Goal: Information Seeking & Learning: Compare options

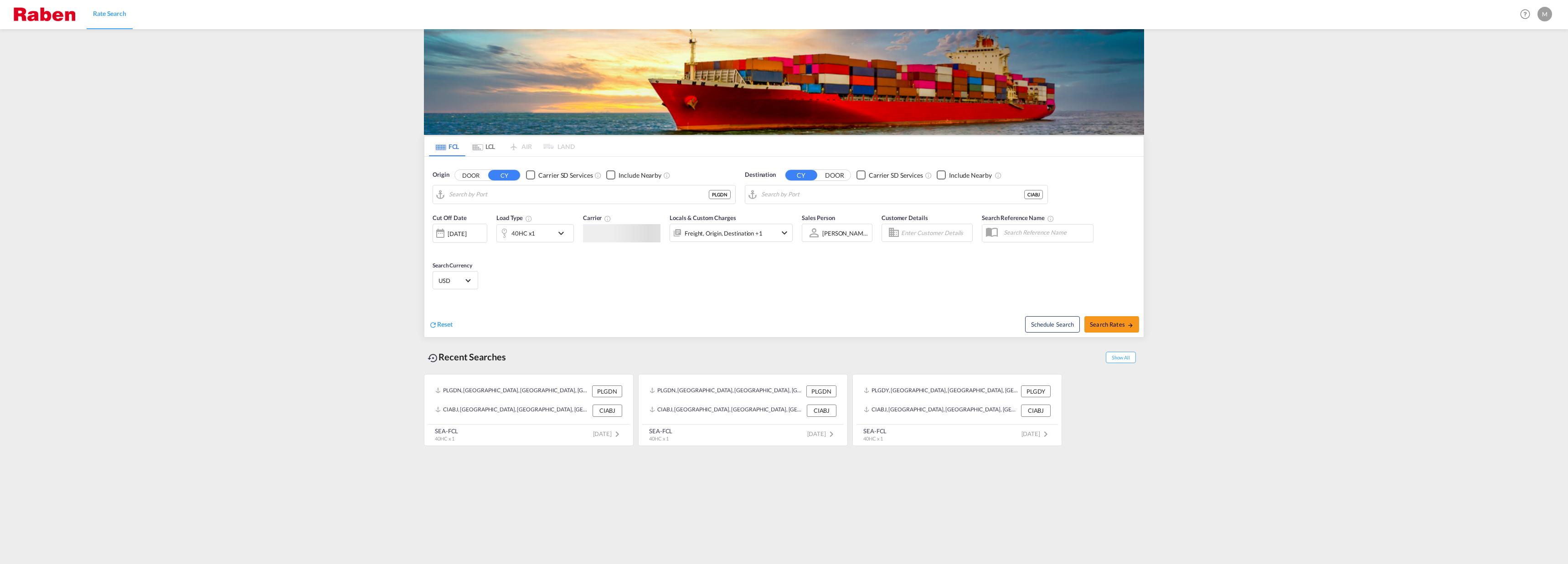
type input "Gdansk, PLGDN"
type input "[GEOGRAPHIC_DATA], CIABJ"
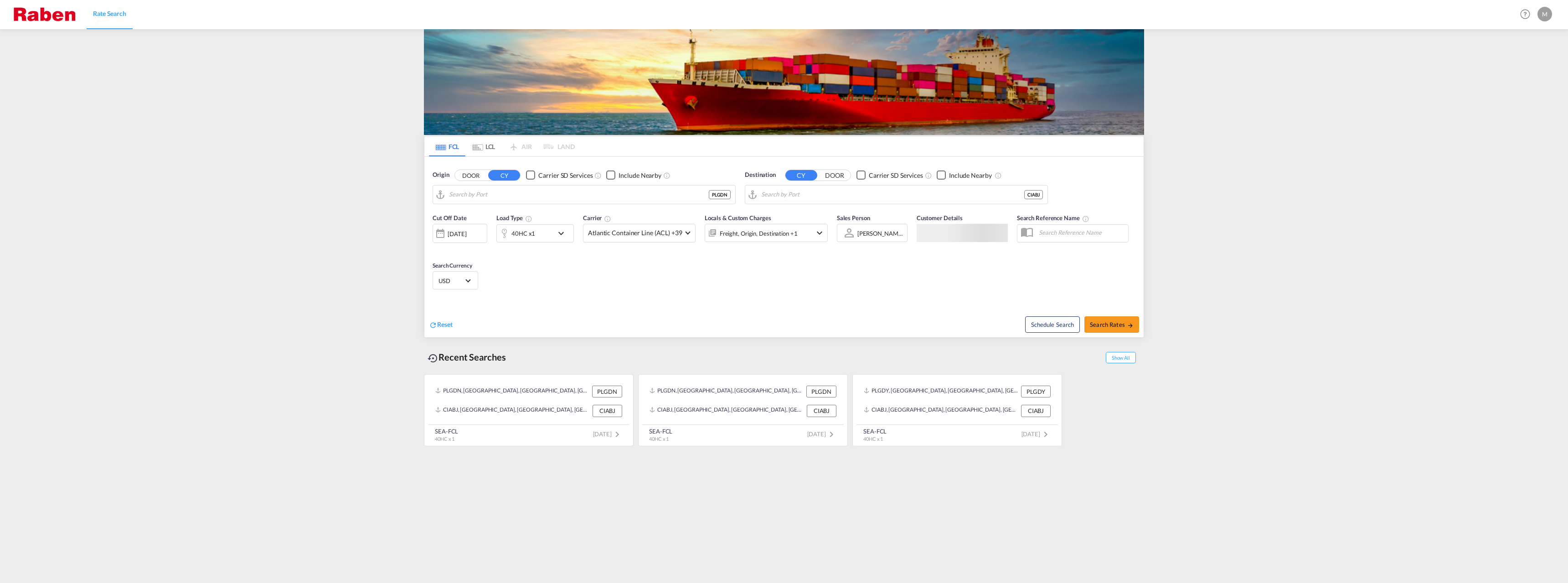
type input "Gdansk, PLGDN"
type input "[GEOGRAPHIC_DATA], CIABJ"
click at [789, 196] on input "[GEOGRAPHIC_DATA], CIABJ" at bounding box center [902, 195] width 281 height 14
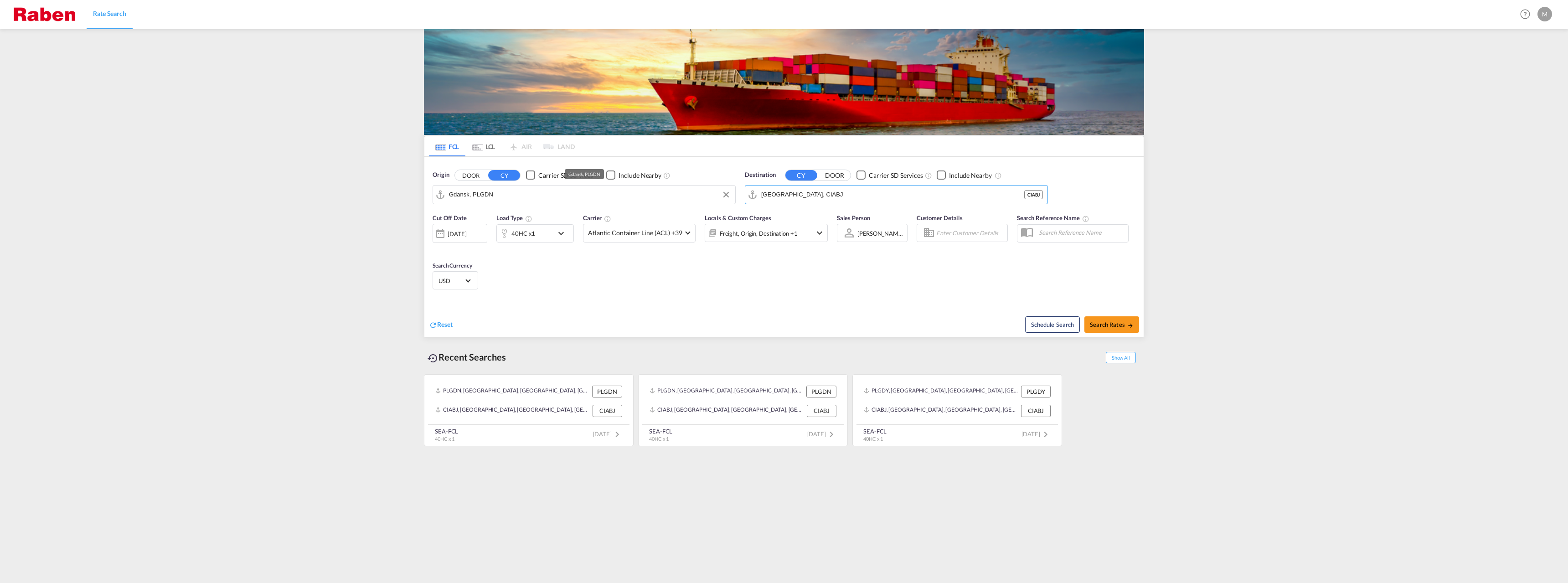
click at [680, 191] on input "Gdansk, PLGDN" at bounding box center [589, 195] width 281 height 14
click at [501, 213] on div "Gdyn ia Poland PLGDY" at bounding box center [519, 219] width 173 height 27
type input "Gdynia, PLGDY"
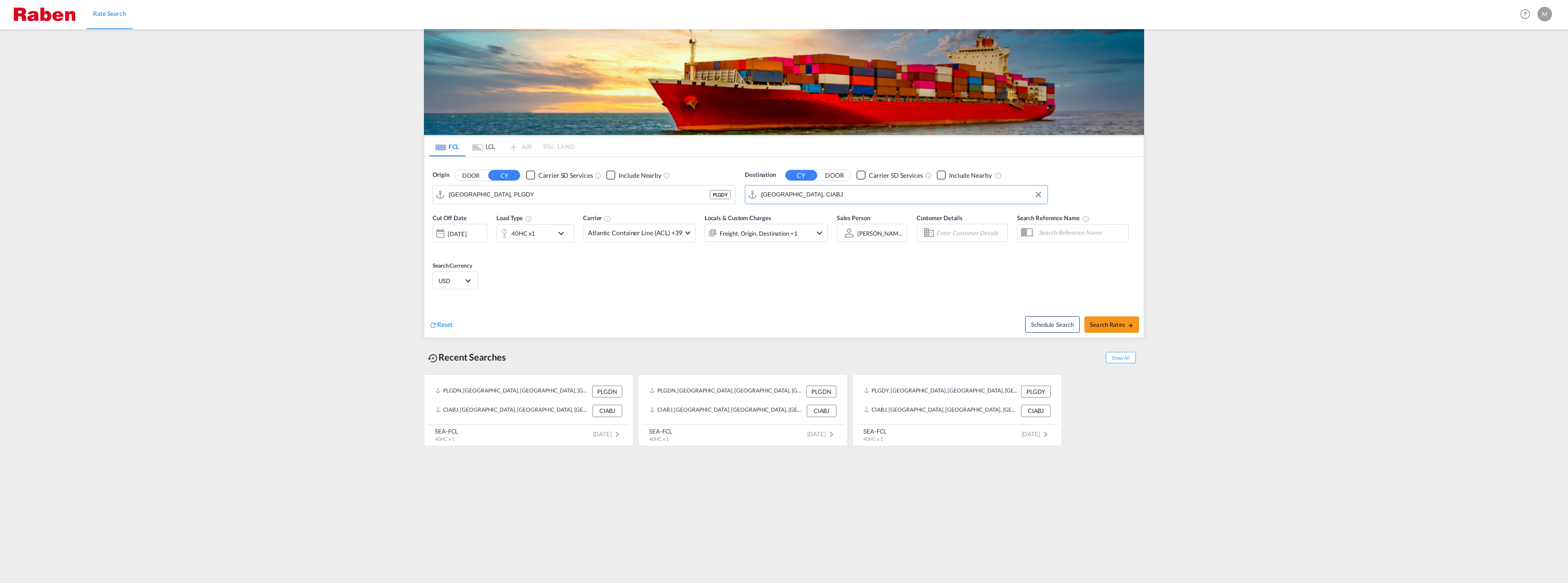
click at [833, 196] on input "[GEOGRAPHIC_DATA], CIABJ" at bounding box center [902, 195] width 281 height 14
type input "m"
click at [821, 230] on div "Mombasa Kenya KEMBA" at bounding box center [832, 219] width 173 height 27
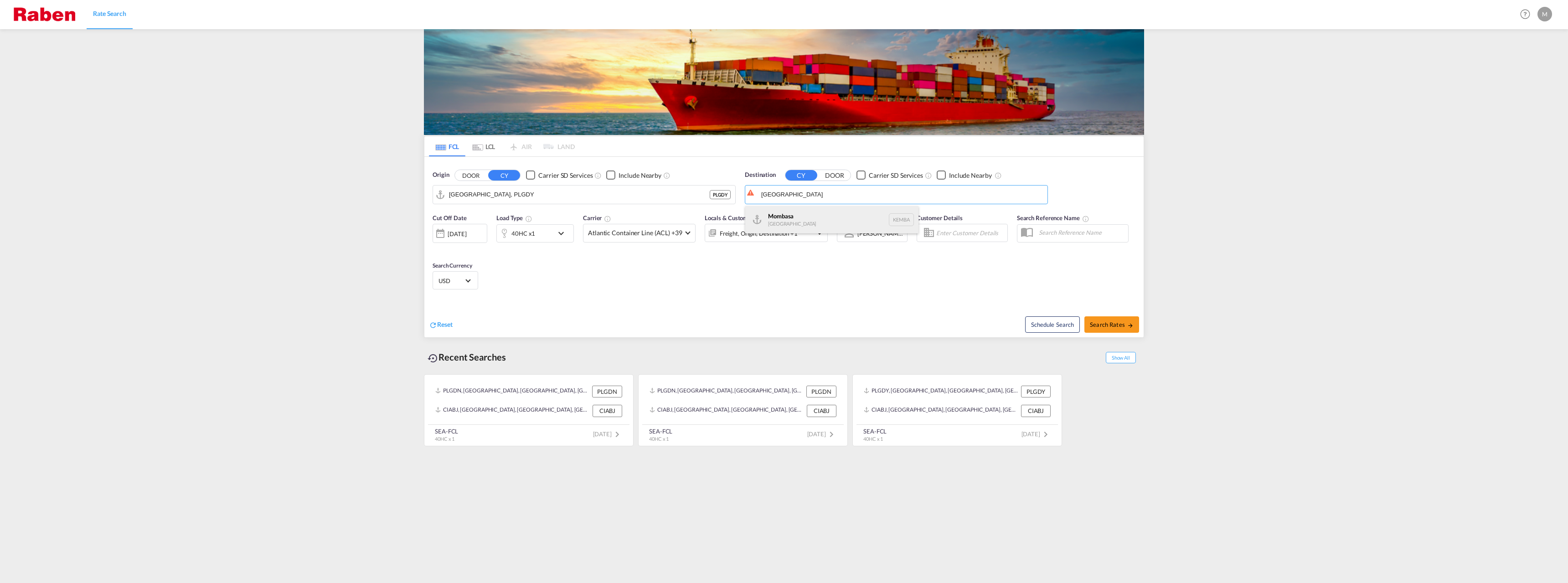
type input "Mombasa, KEMBA"
click at [1116, 319] on button "Search Rates" at bounding box center [1112, 325] width 54 height 17
type input "PLGDY to KEMBA / 23 Sep 2025"
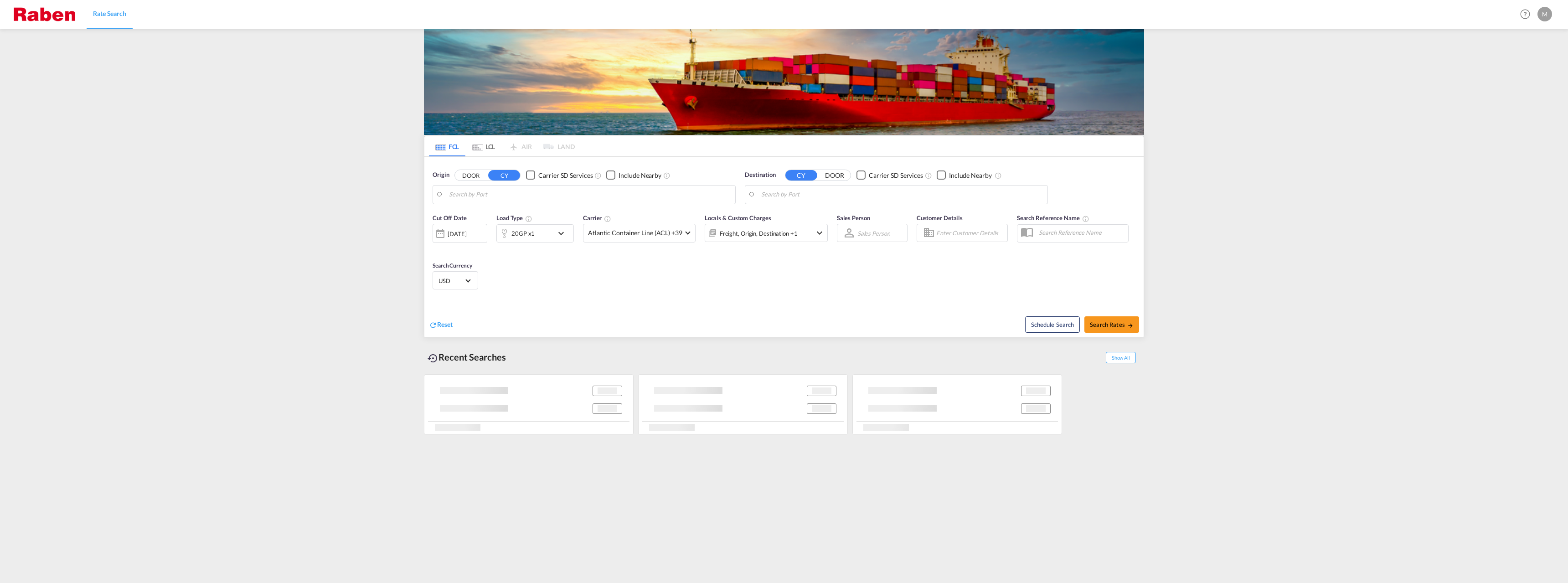
click at [535, 180] on div "Checkbox No Ink" at bounding box center [530, 175] width 9 height 9
type input "[GEOGRAPHIC_DATA], PLGDY"
type input "Mombasa, KEMBA"
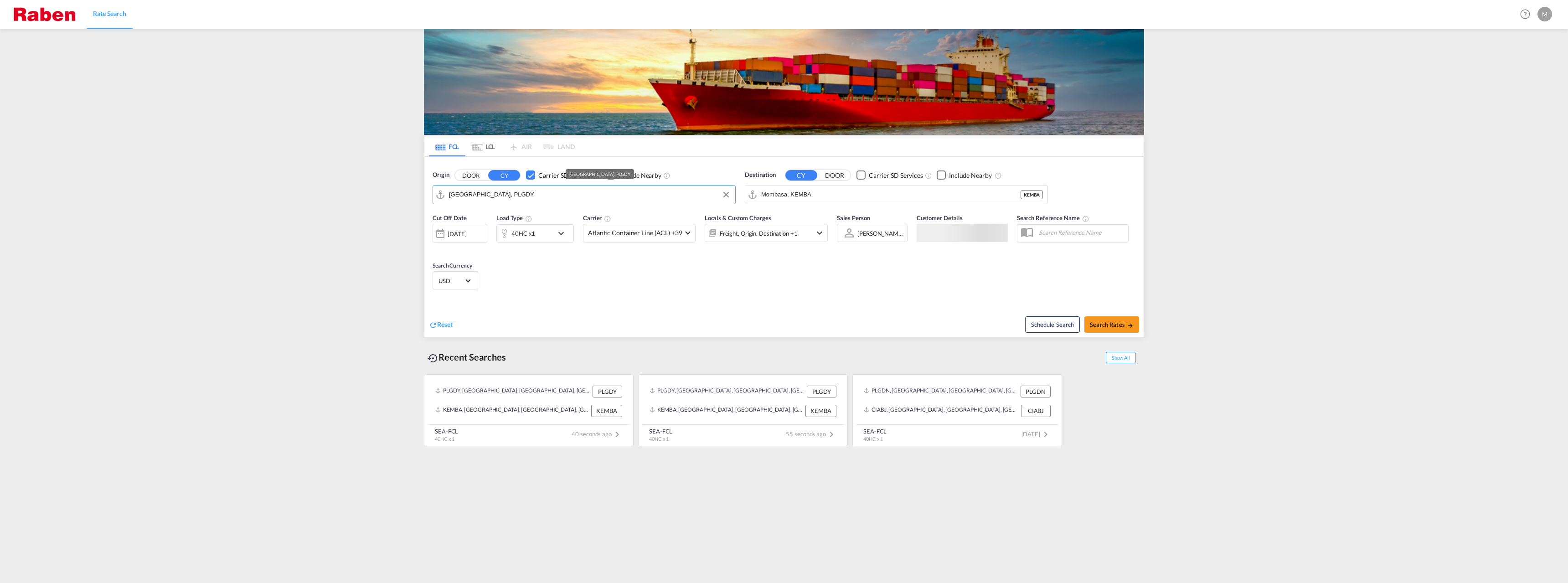
click at [532, 193] on input "[GEOGRAPHIC_DATA], PLGDY" at bounding box center [589, 195] width 281 height 14
click at [534, 180] on div "Checkbox No Ink" at bounding box center [530, 175] width 9 height 9
click at [928, 197] on input "Mombasa, KEMBA" at bounding box center [902, 195] width 281 height 14
click at [538, 198] on input "[GEOGRAPHIC_DATA], PLGDY" at bounding box center [589, 195] width 281 height 14
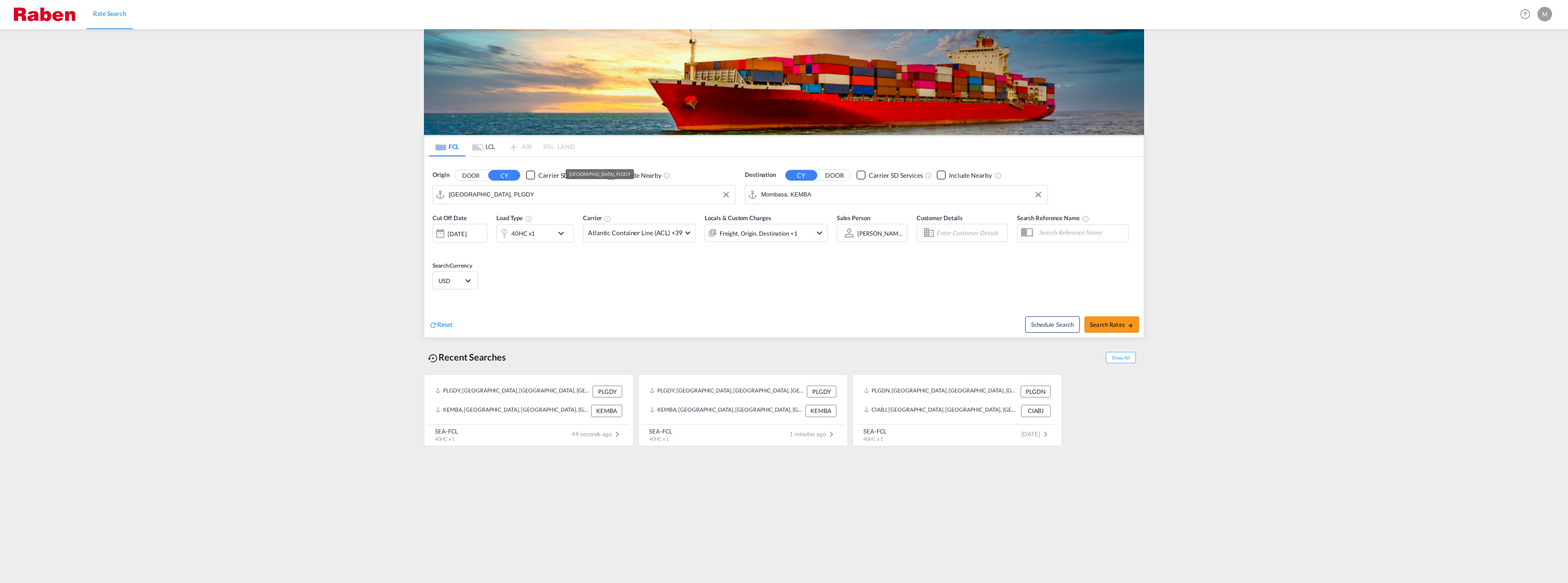
click at [538, 198] on input "[GEOGRAPHIC_DATA], PLGDY" at bounding box center [589, 195] width 281 height 14
click at [538, 198] on input "Gdynia, PLGDY" at bounding box center [589, 195] width 281 height 14
click at [514, 215] on div "Gdan sk Poland PLGDN" at bounding box center [519, 219] width 173 height 27
type input "Gdansk, PLGDN"
click at [1112, 323] on span "Search Rates" at bounding box center [1112, 324] width 44 height 7
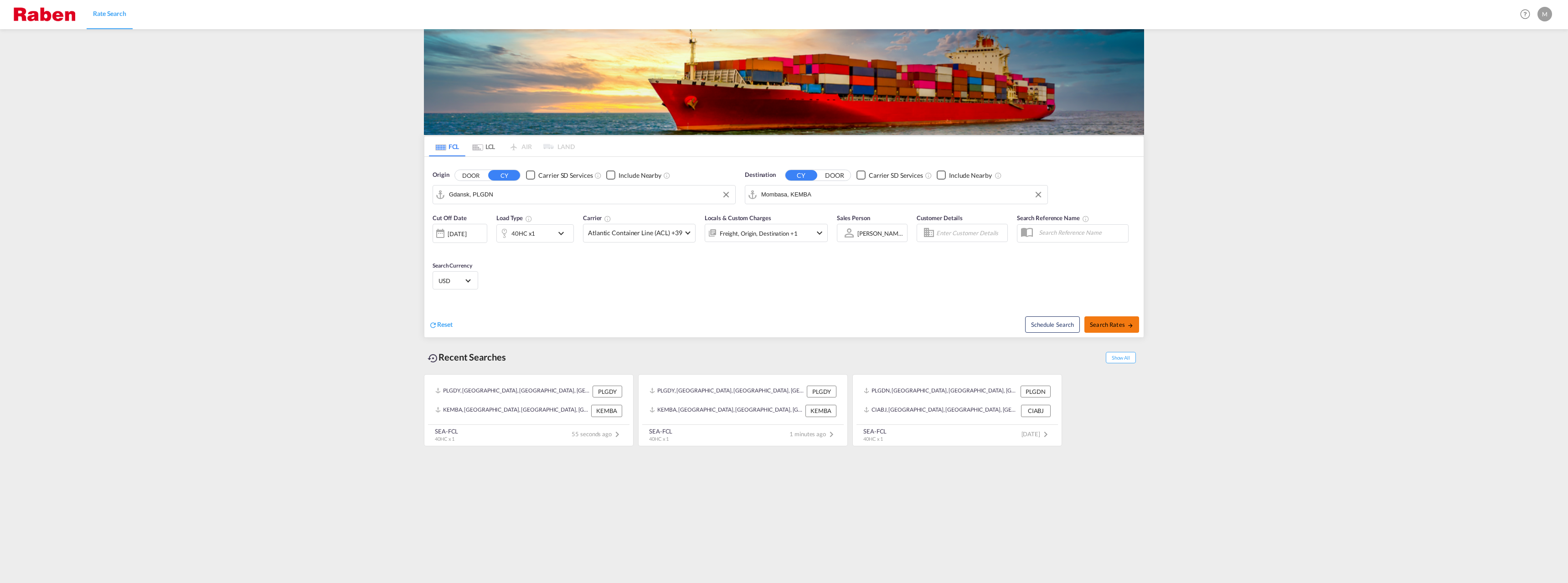
type input "PLGDN to KEMBA / 23 Sep 2025"
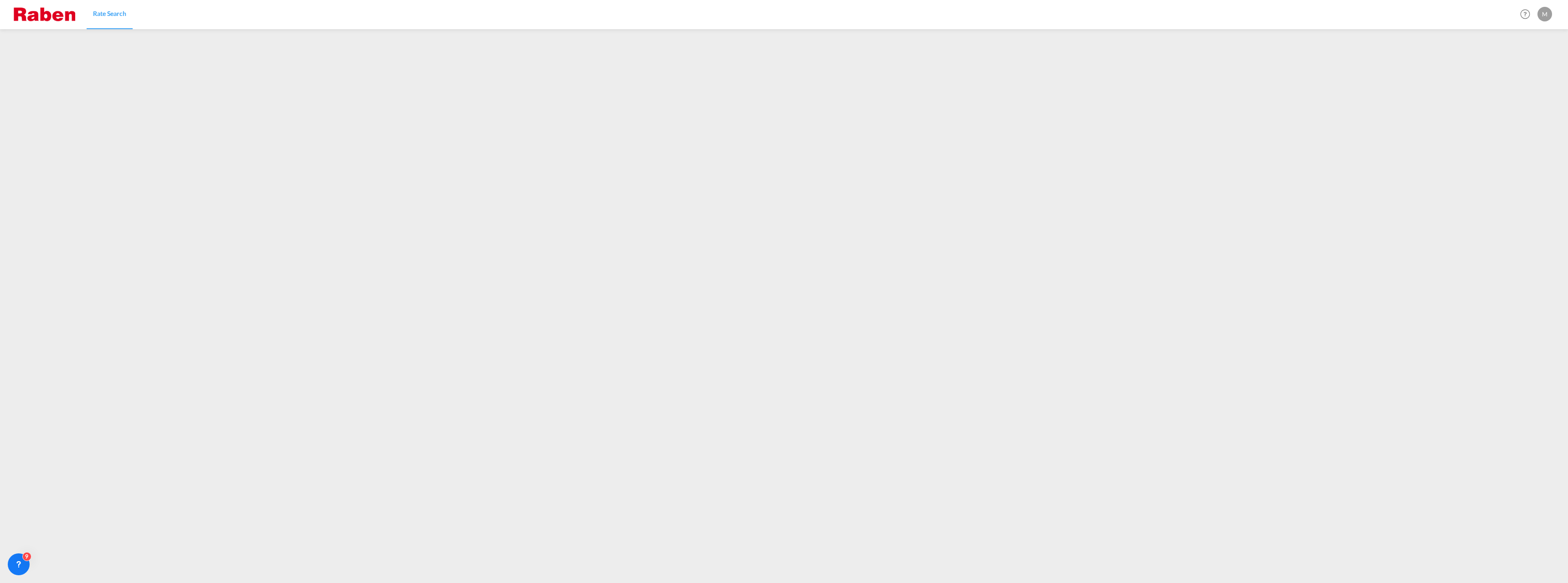
click at [137, 1] on div "Rate Search Help Resources Product Release M My Profile Logout" at bounding box center [784, 14] width 1541 height 29
